Goal: Check status

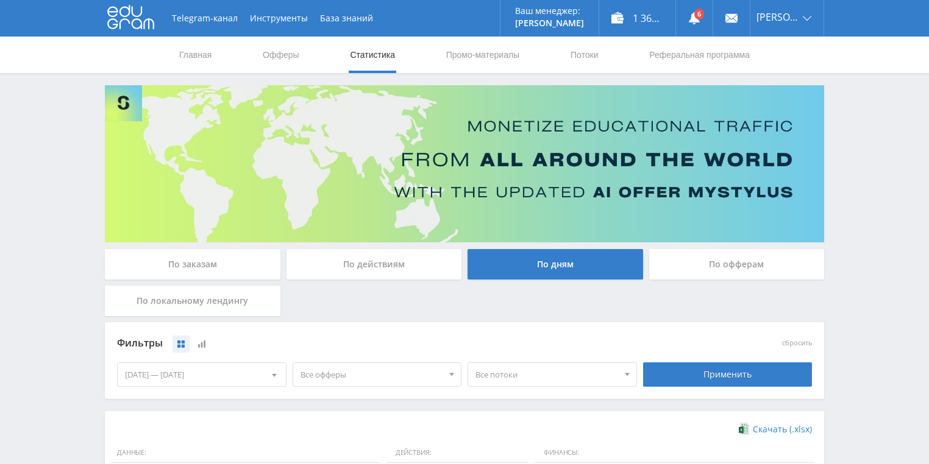
scroll to position [293, 0]
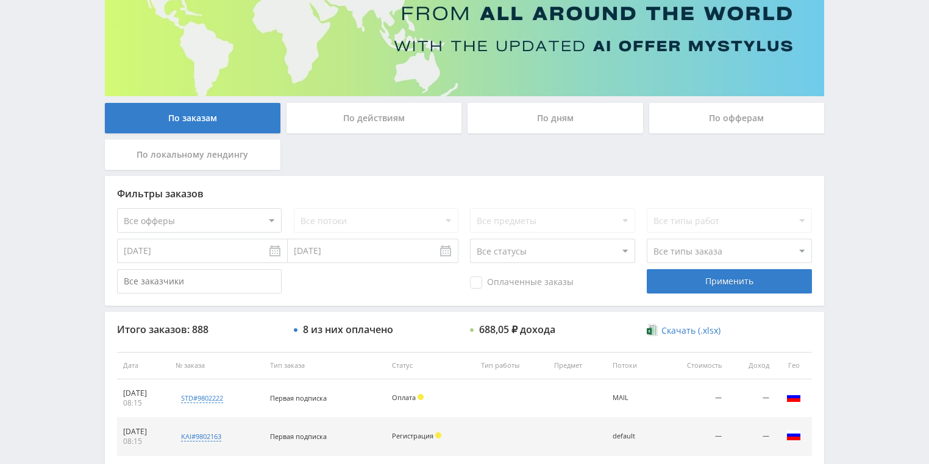
click at [379, 120] on div "По действиям" at bounding box center [374, 118] width 176 height 30
click at [0, 0] on input "По действиям" at bounding box center [0, 0] width 0 height 0
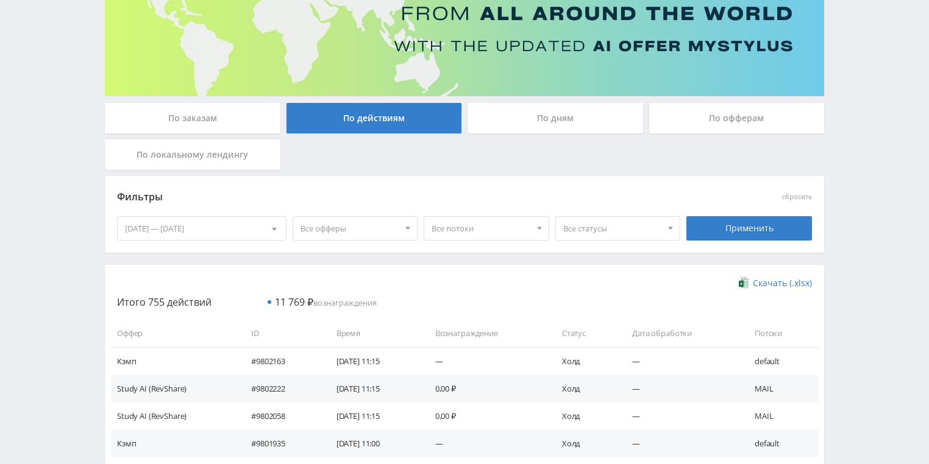
click at [546, 117] on div "По дням" at bounding box center [556, 118] width 176 height 30
click at [0, 0] on input "По дням" at bounding box center [0, 0] width 0 height 0
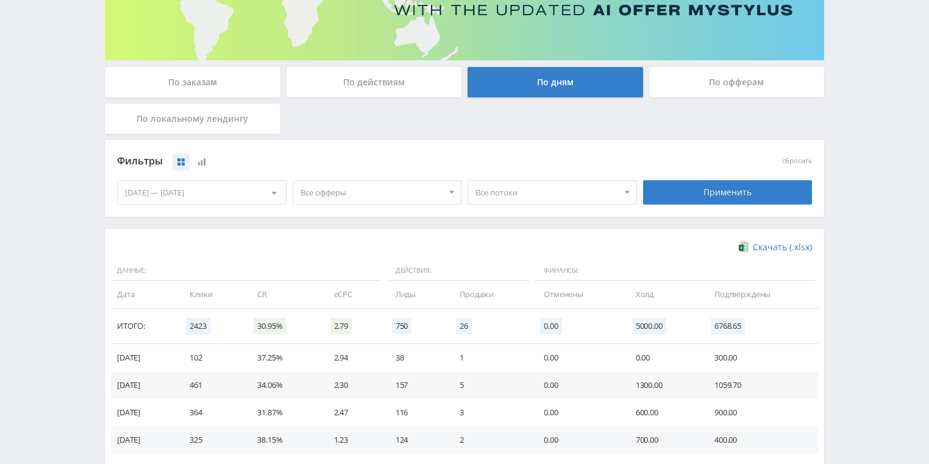
scroll to position [244, 0]
